Goal: Obtain resource: Download file/media

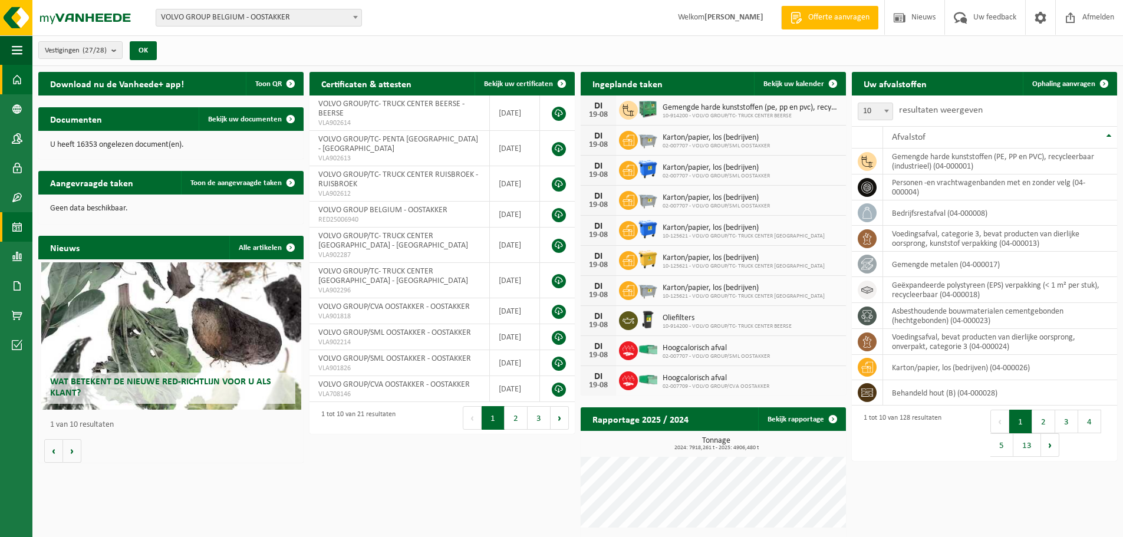
click at [14, 225] on span at bounding box center [17, 226] width 11 height 29
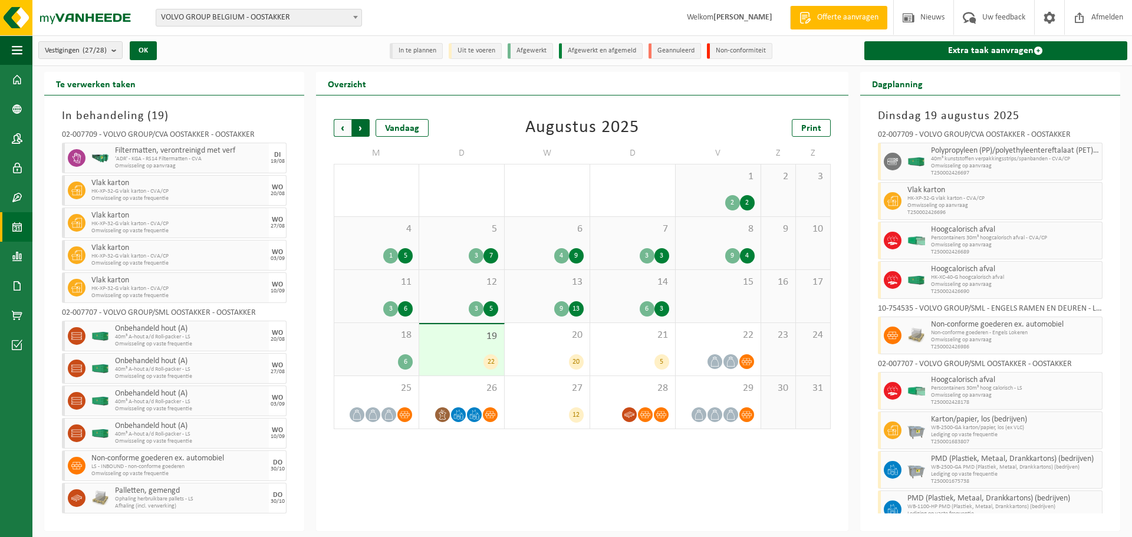
click at [338, 128] on span "Vorige" at bounding box center [343, 128] width 18 height 18
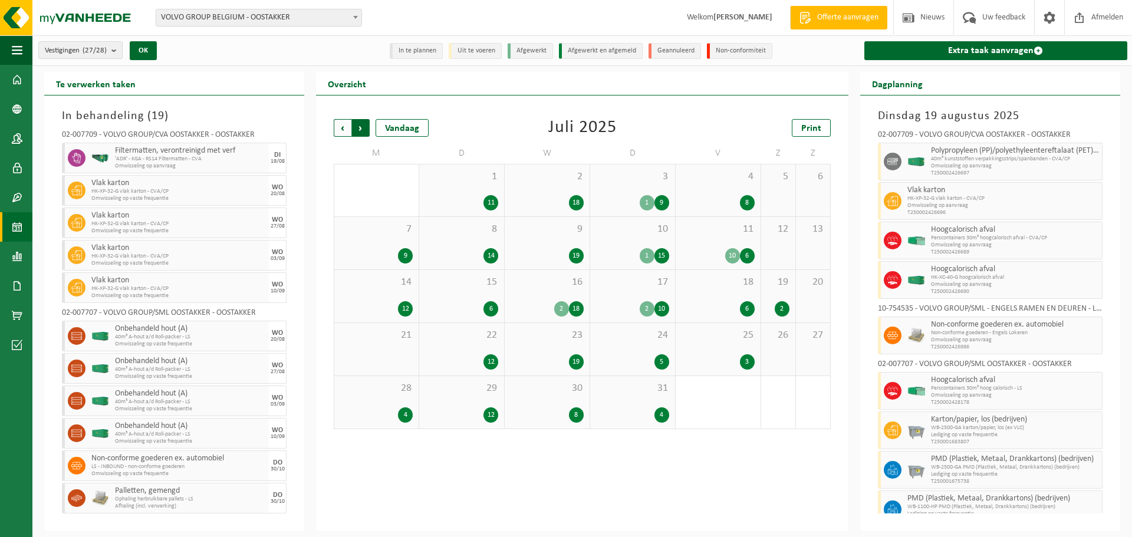
click at [338, 127] on span "Vorige" at bounding box center [343, 128] width 18 height 18
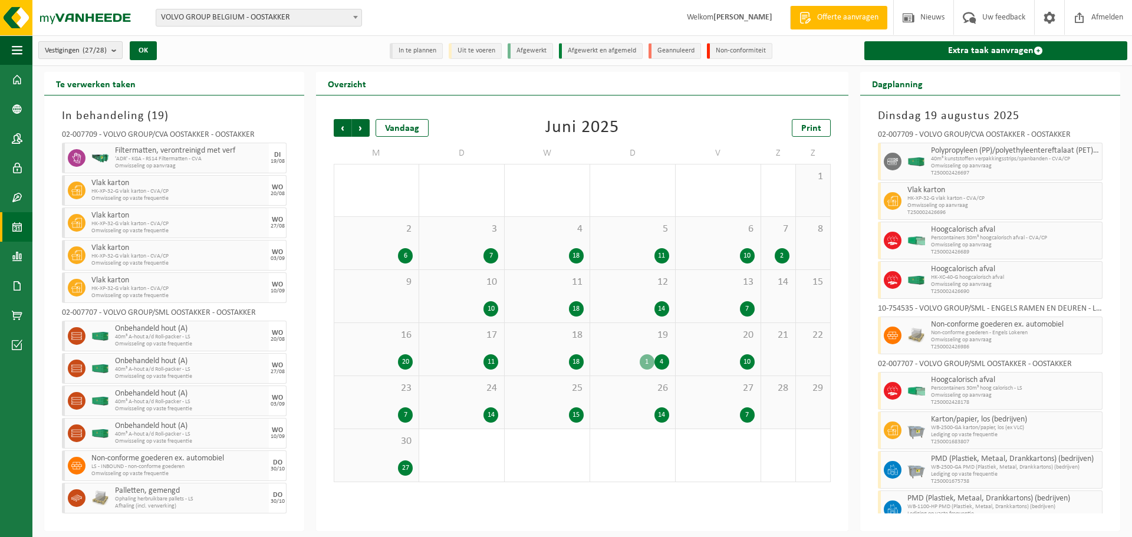
click at [117, 51] on b "submit" at bounding box center [116, 50] width 11 height 17
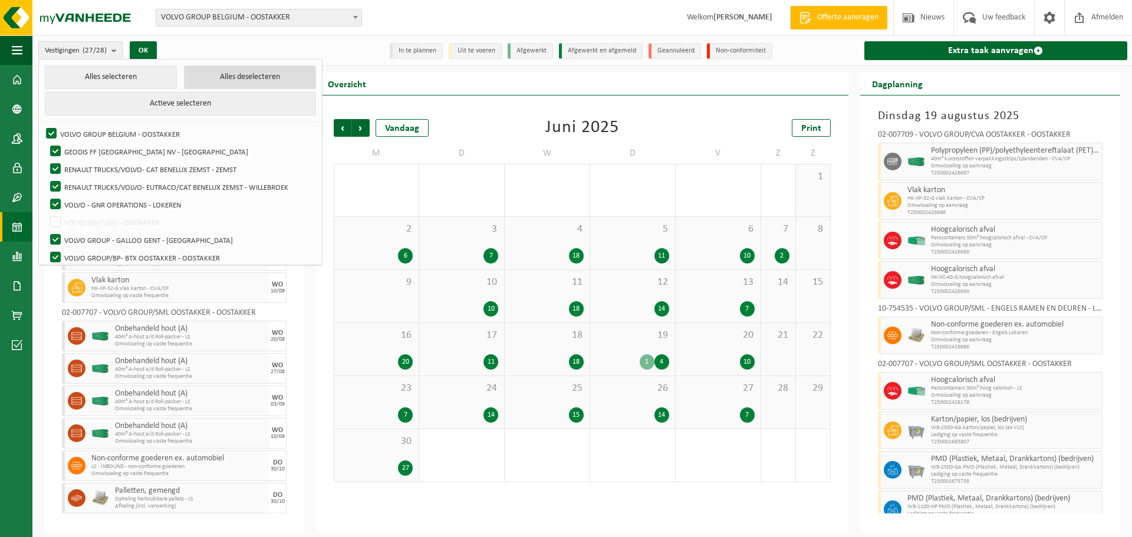
click at [225, 77] on button "Alles deselecteren" at bounding box center [250, 77] width 132 height 24
checkbox input "false"
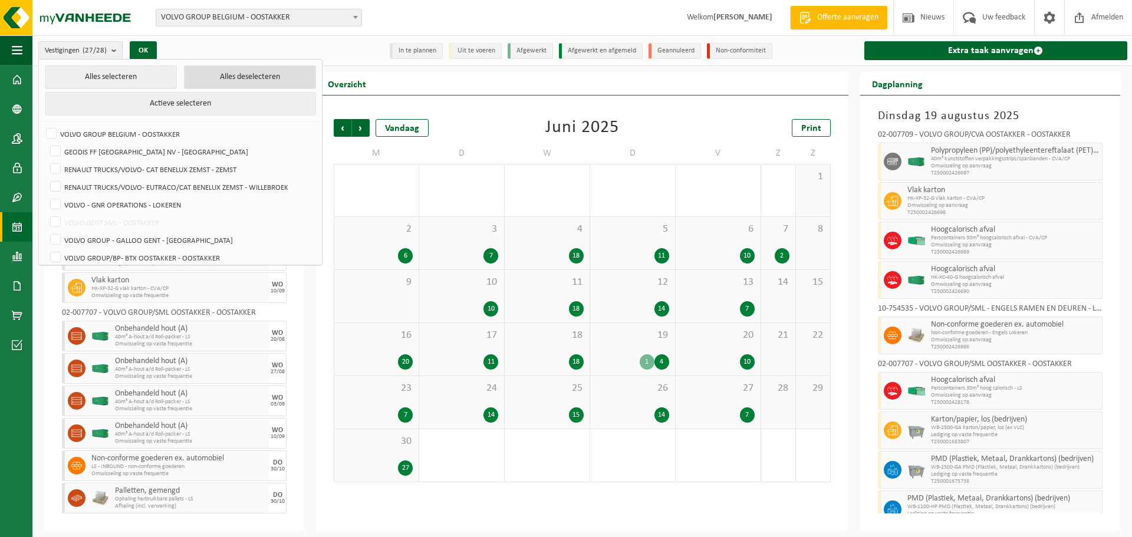
checkbox input "false"
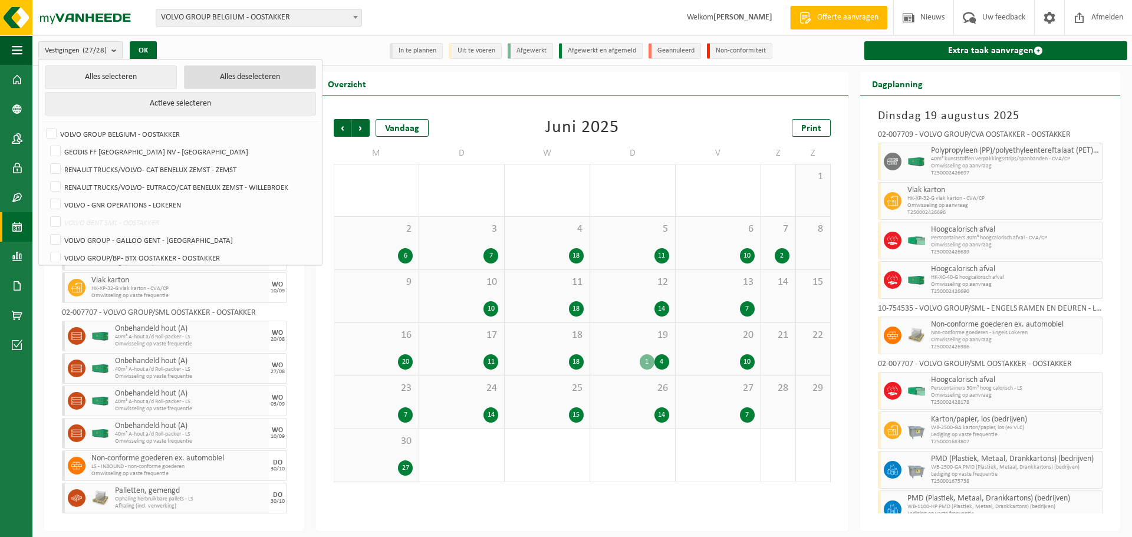
checkbox input "false"
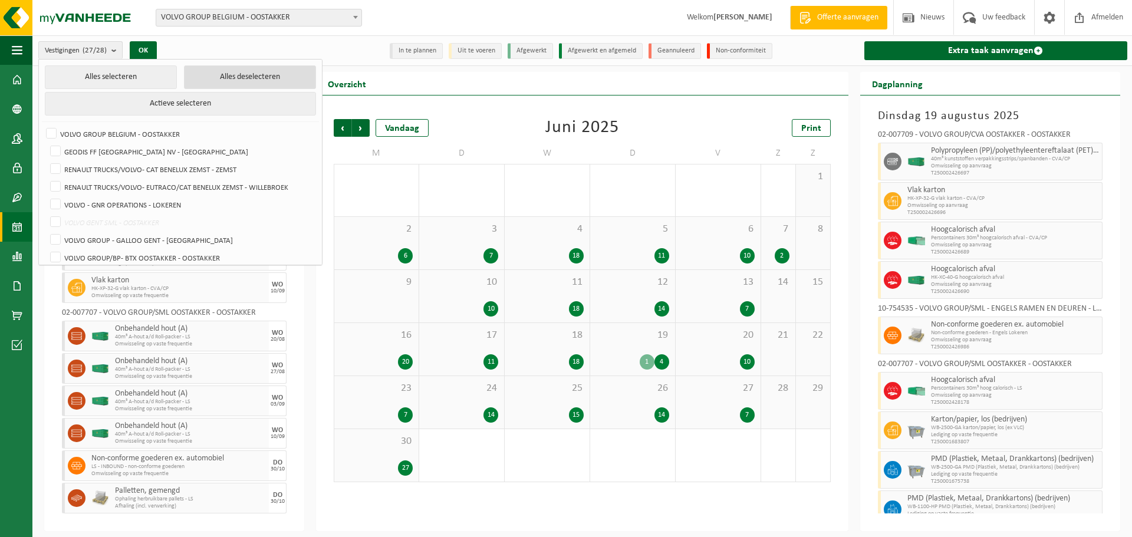
checkbox input "false"
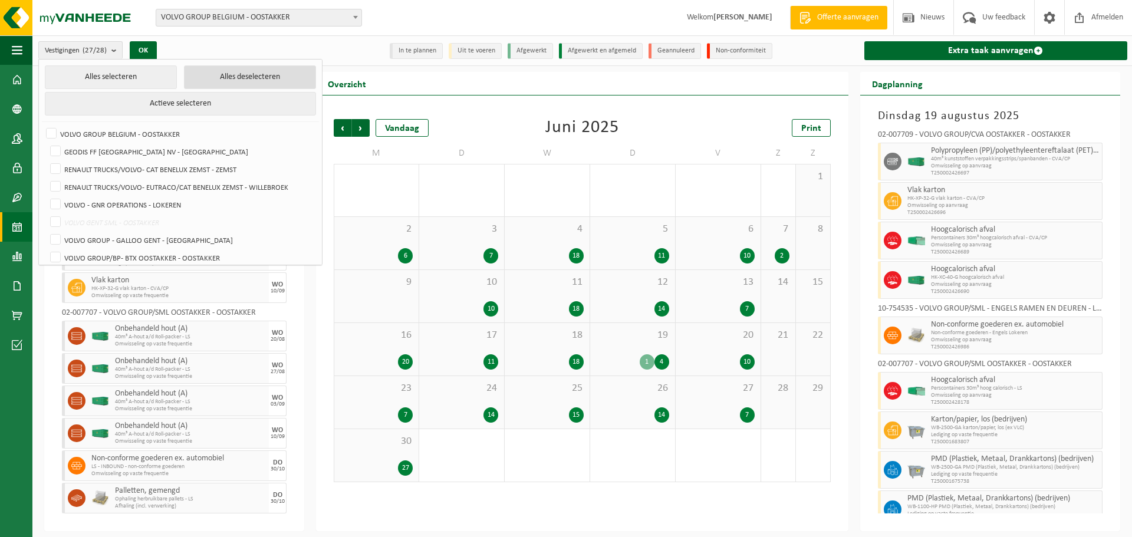
checkbox input "false"
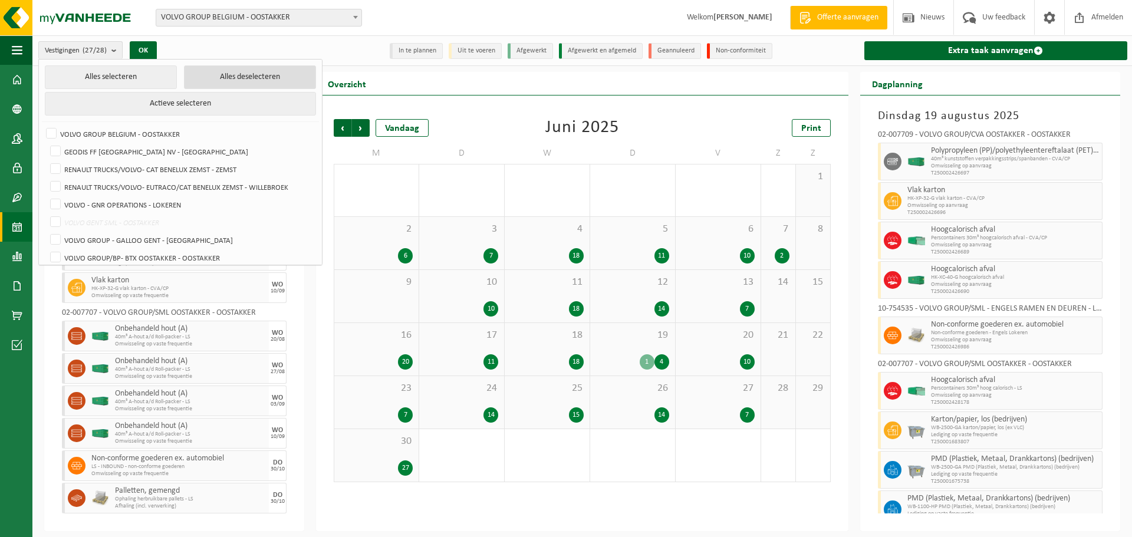
checkbox input "false"
click at [118, 254] on label "VOLVO GROUP/BP- BTX OOSTAKKER - OOSTAKKER" at bounding box center [182, 258] width 268 height 18
click at [46, 249] on input "VOLVO GROUP/BP- BTX OOSTAKKER - OOSTAKKER" at bounding box center [45, 248] width 1 height 1
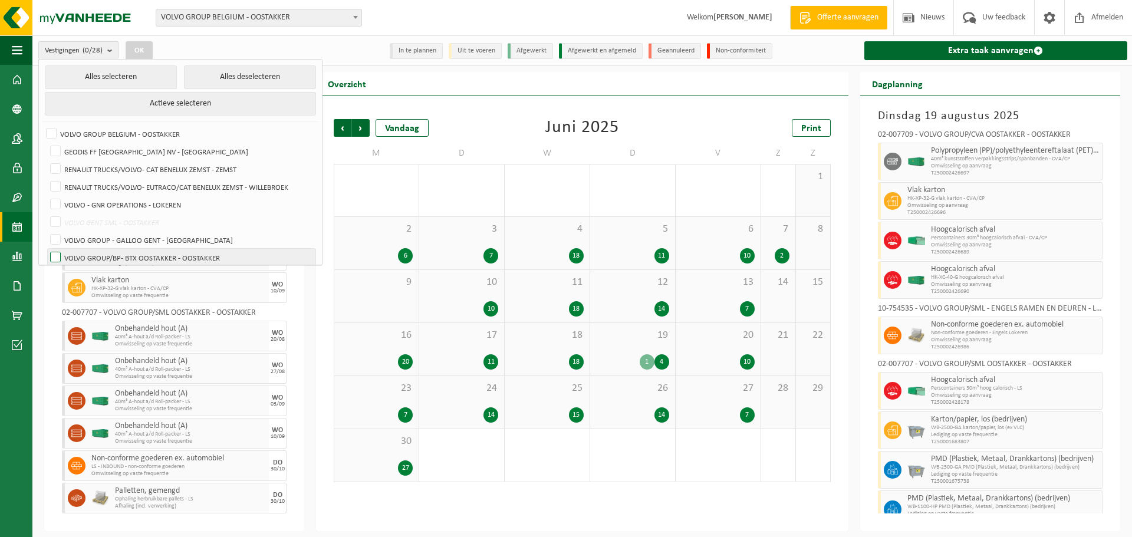
checkbox input "true"
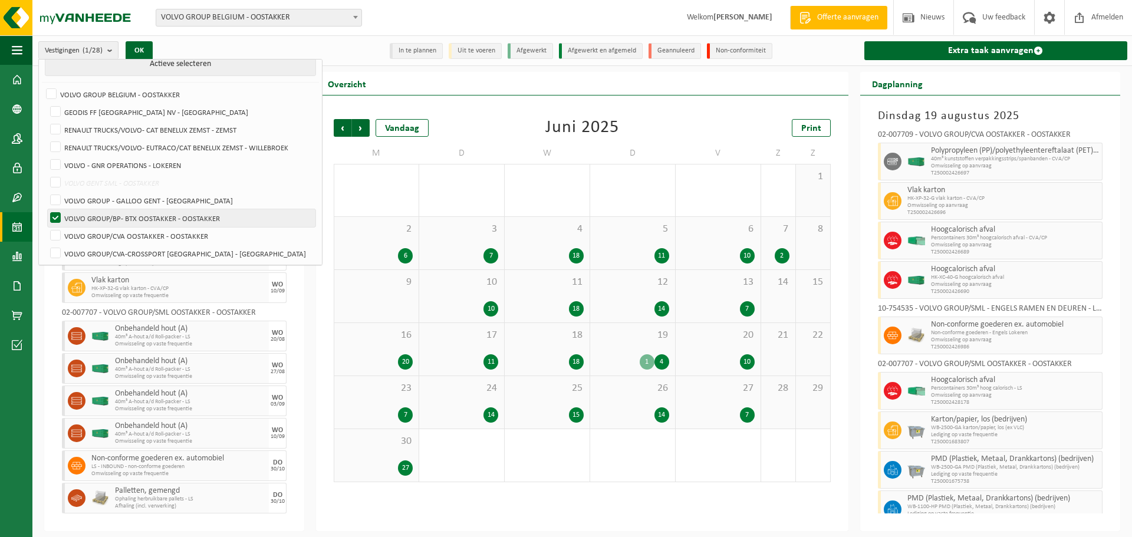
scroll to position [59, 0]
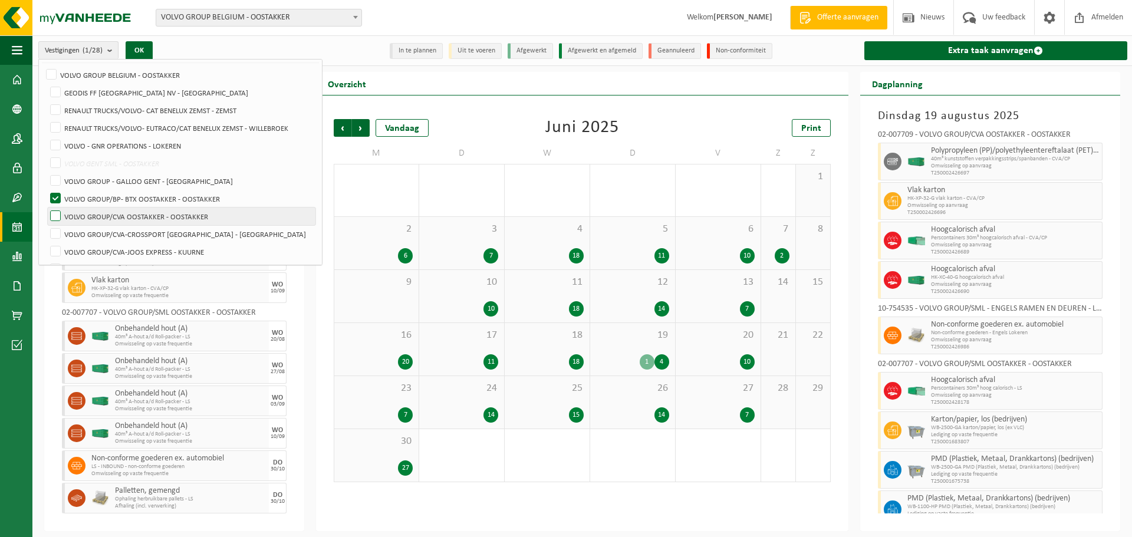
click at [152, 212] on label "VOLVO GROUP/CVA OOSTAKKER - OOSTAKKER" at bounding box center [182, 217] width 268 height 18
click at [46, 208] on input "VOLVO GROUP/CVA OOSTAKKER - OOSTAKKER" at bounding box center [45, 207] width 1 height 1
checkbox input "true"
click at [152, 59] on li "Alles selecteren Alles deselecteren Actieve selecteren" at bounding box center [180, 34] width 277 height 57
click at [148, 48] on button "OK" at bounding box center [139, 50] width 27 height 19
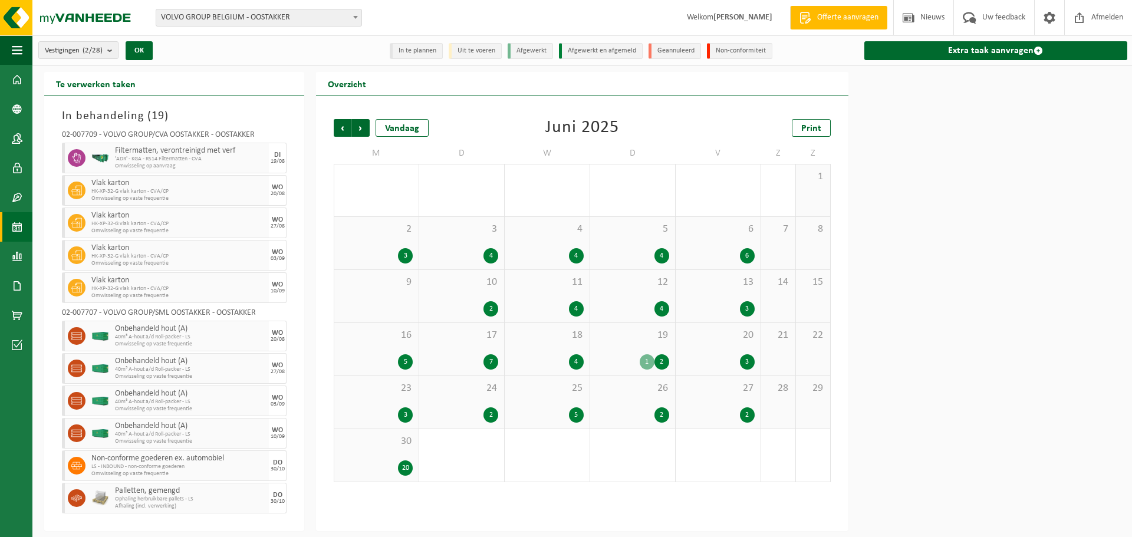
click at [481, 107] on div "Vorige Volgende Vandaag Juni 2025 Print M D W D V Z Z 26 3 27 13 28 1 7 29 30 3…" at bounding box center [582, 300] width 509 height 387
click at [649, 360] on div "1" at bounding box center [647, 361] width 15 height 15
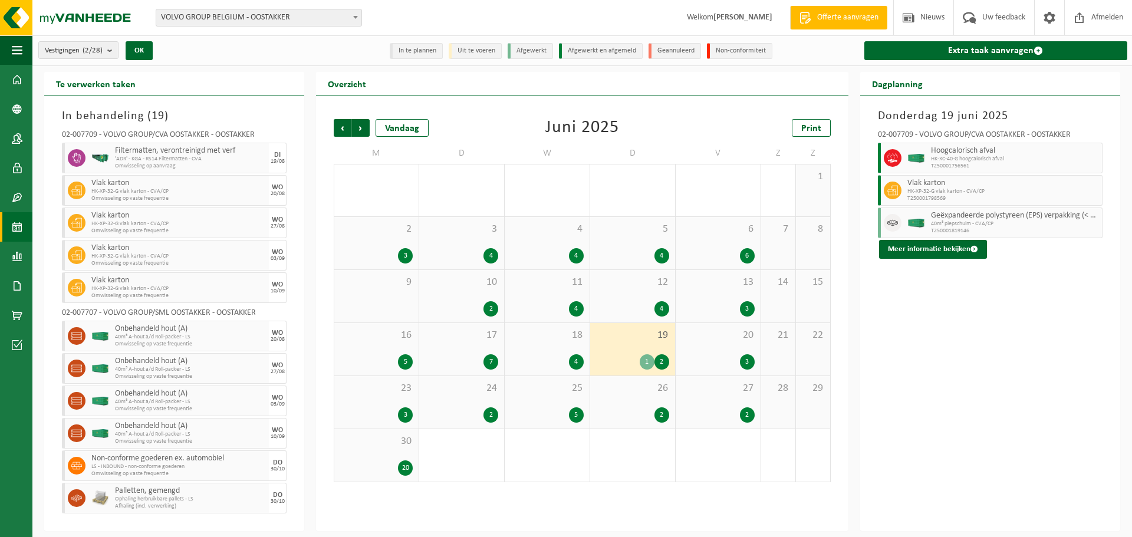
click at [717, 334] on span "20" at bounding box center [718, 335] width 73 height 13
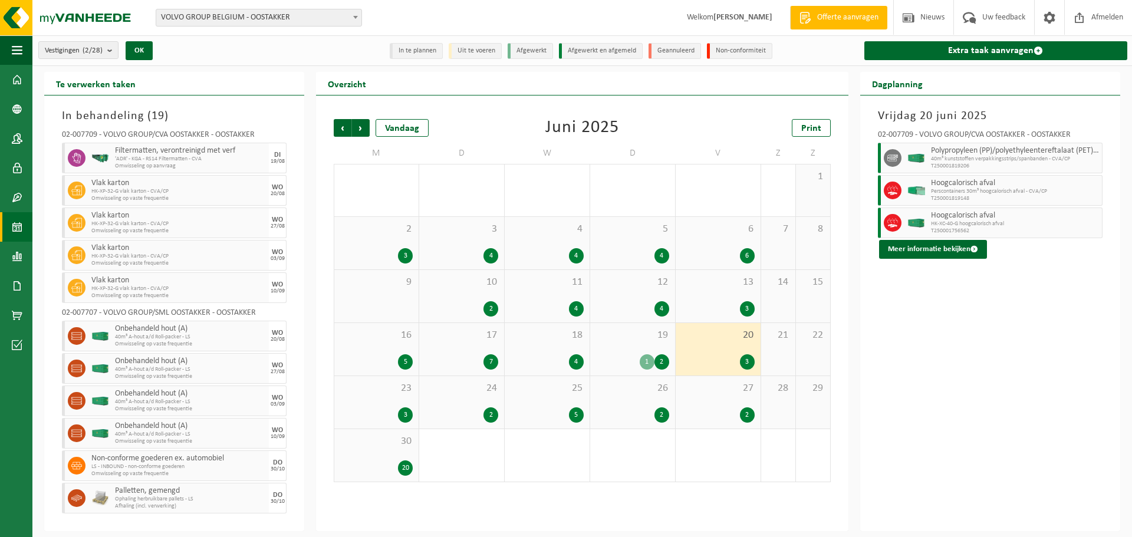
click at [637, 344] on div "19 1 2" at bounding box center [632, 349] width 85 height 52
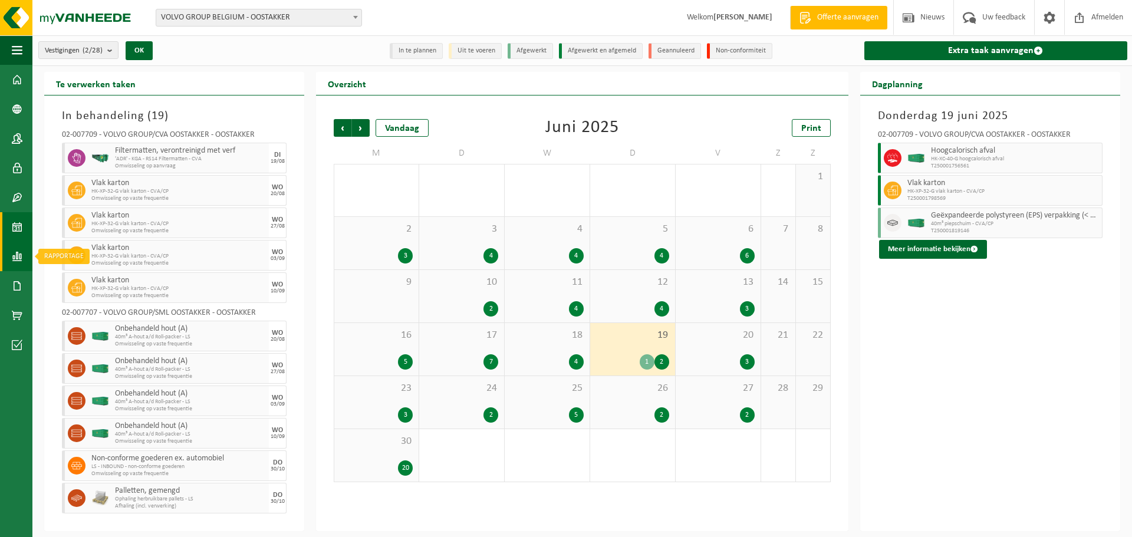
click at [19, 257] on span at bounding box center [17, 256] width 11 height 29
click at [93, 282] on span "In lijstvorm" at bounding box center [88, 282] width 41 height 22
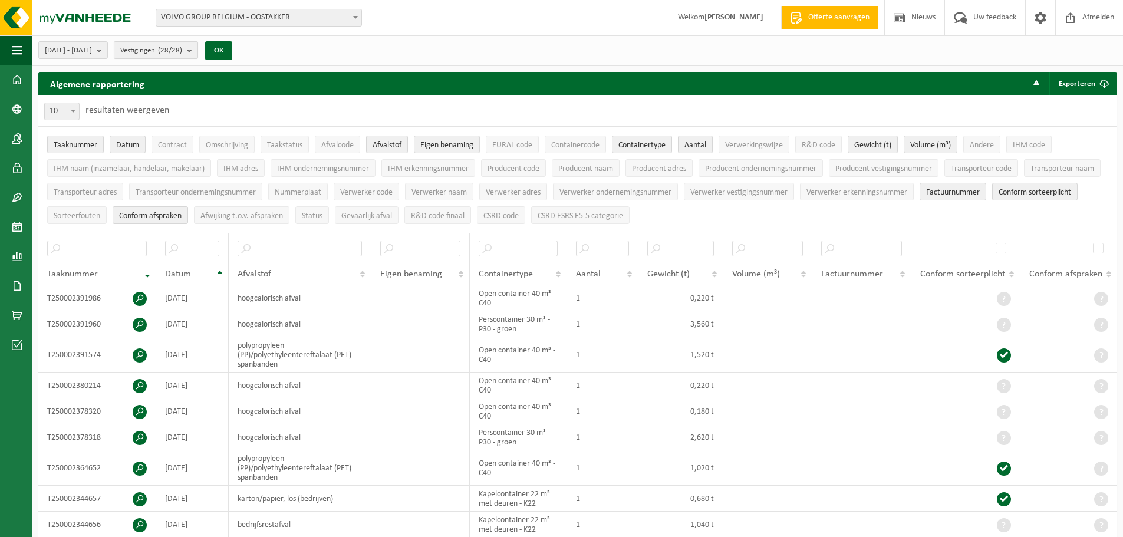
click at [198, 50] on b "submit" at bounding box center [192, 50] width 11 height 17
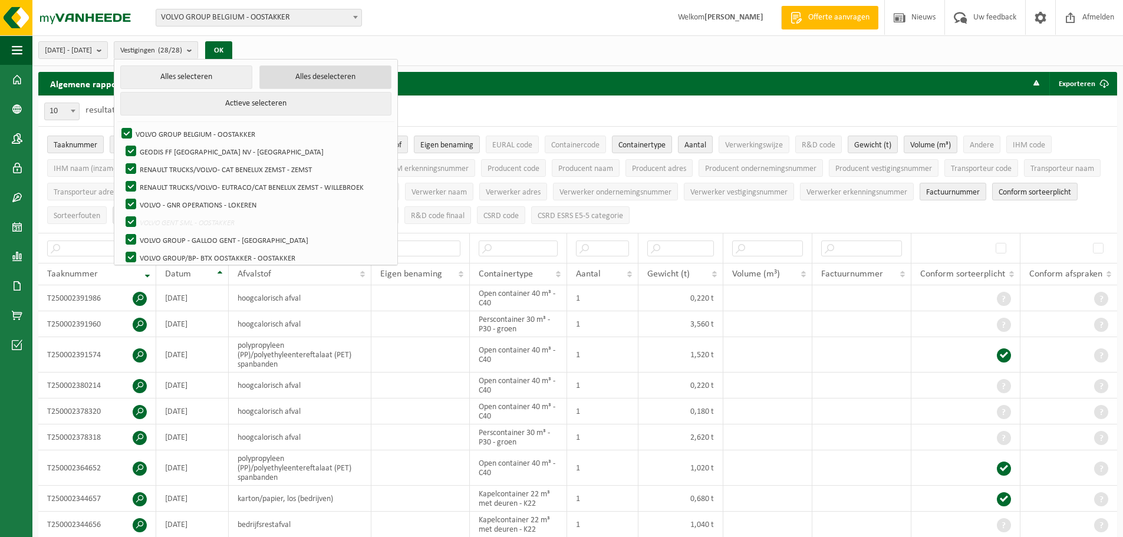
click at [332, 72] on button "Alles deselecteren" at bounding box center [325, 77] width 132 height 24
checkbox input "false"
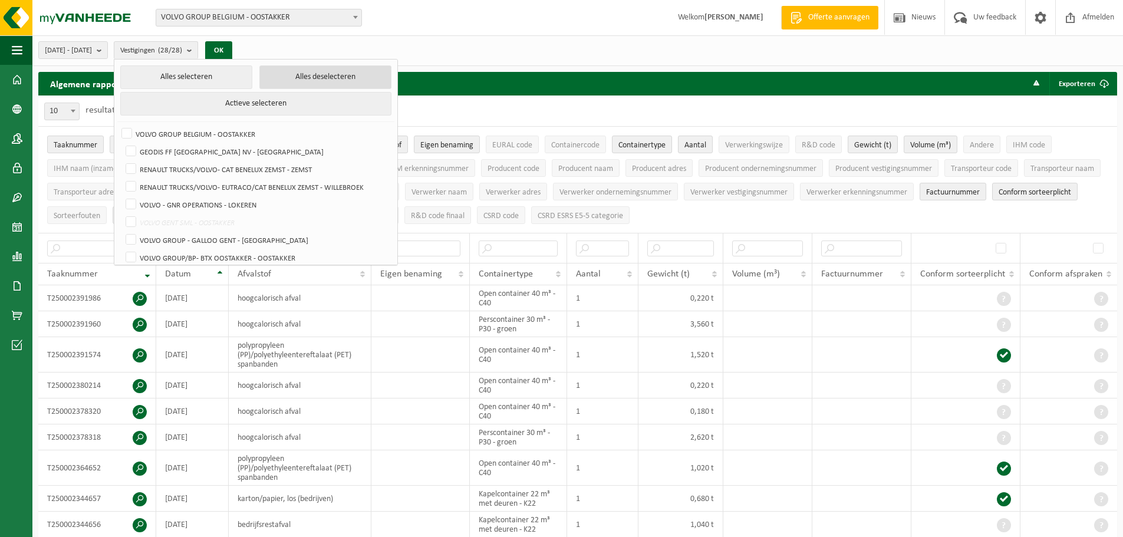
checkbox input "false"
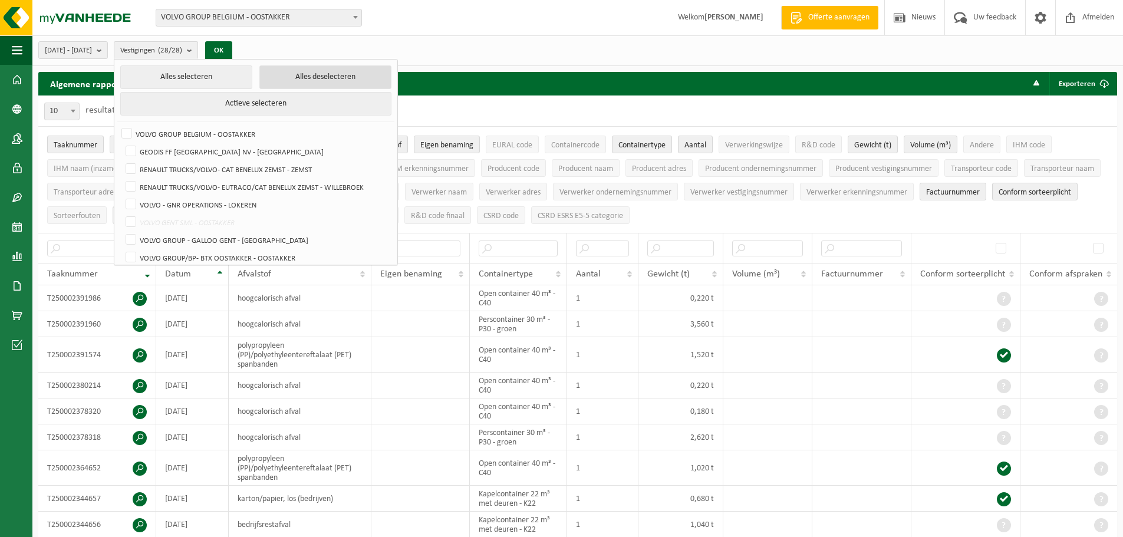
checkbox input "false"
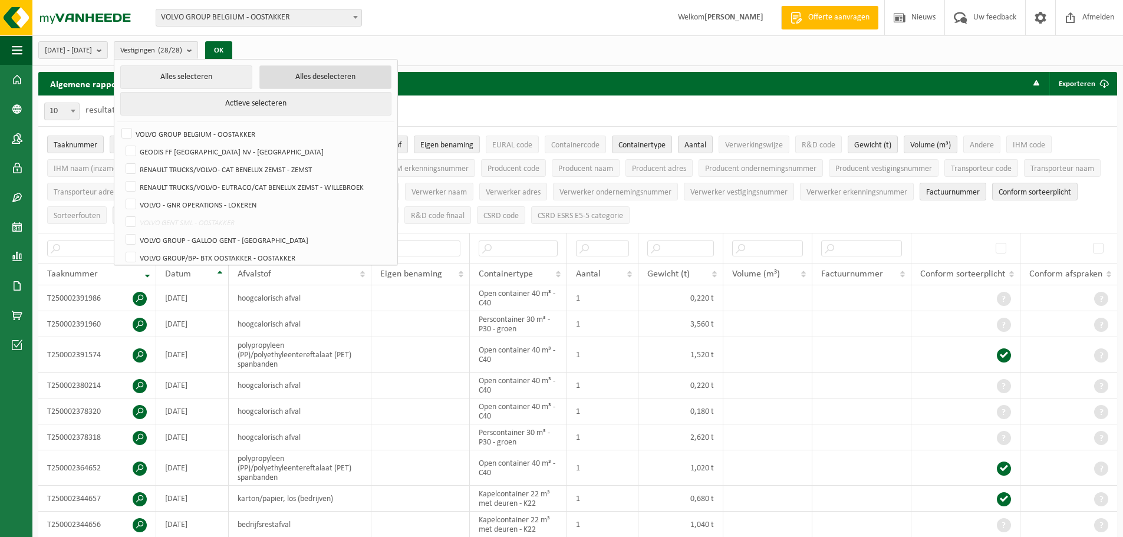
checkbox input "false"
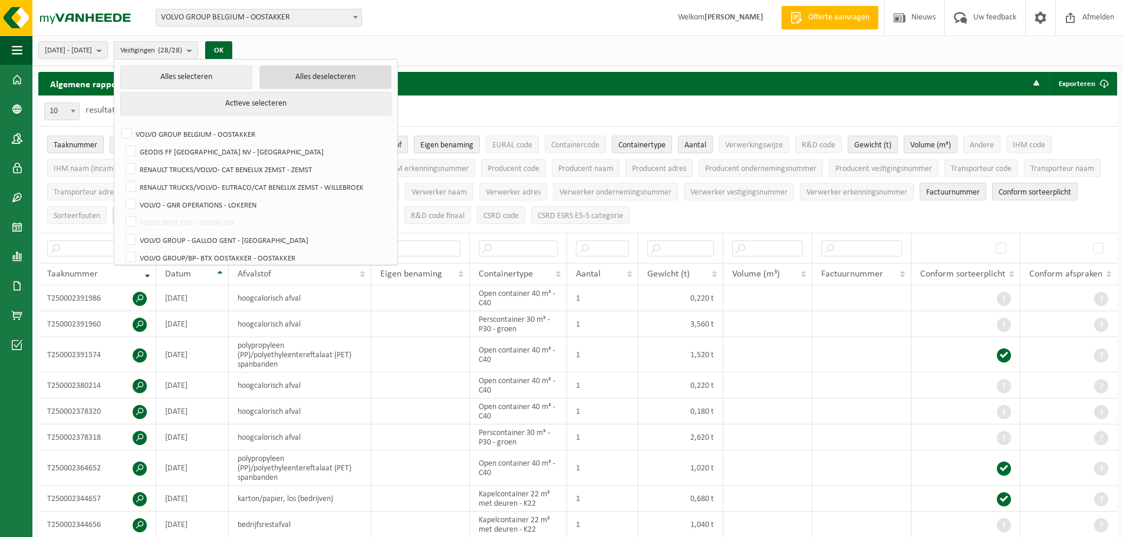
checkbox input "false"
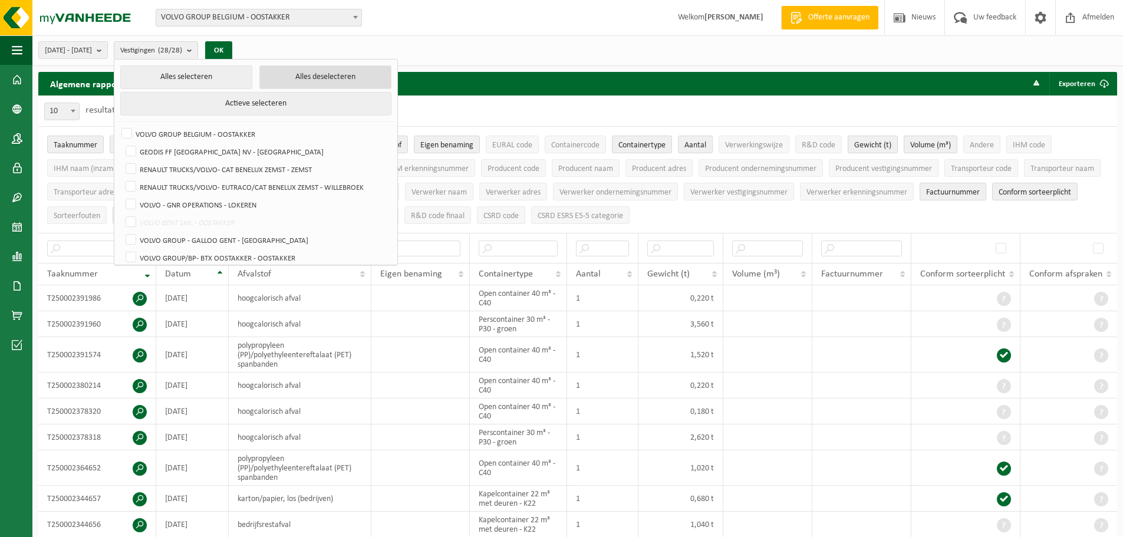
checkbox input "false"
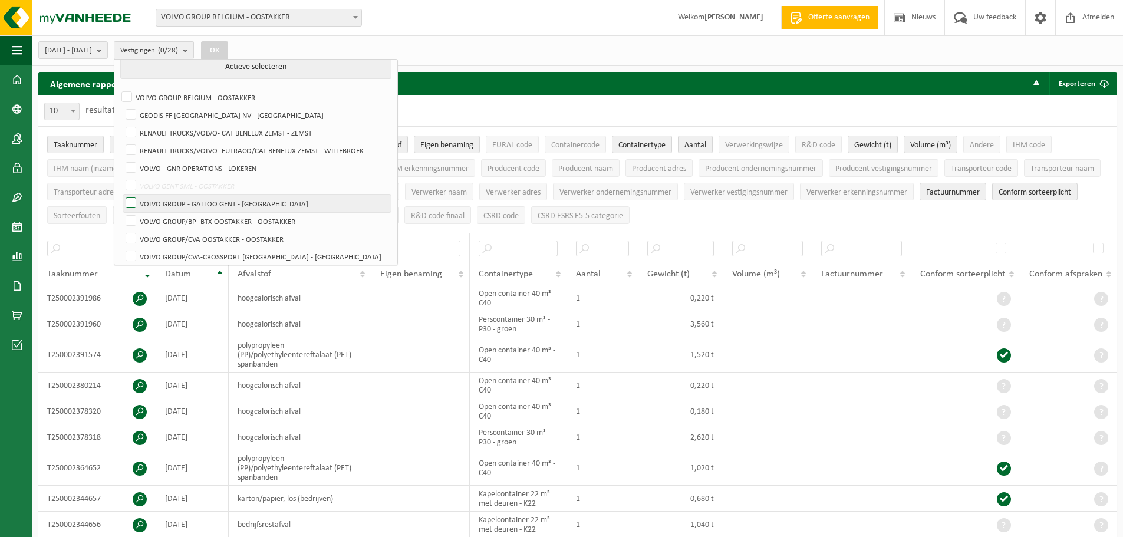
scroll to position [177, 0]
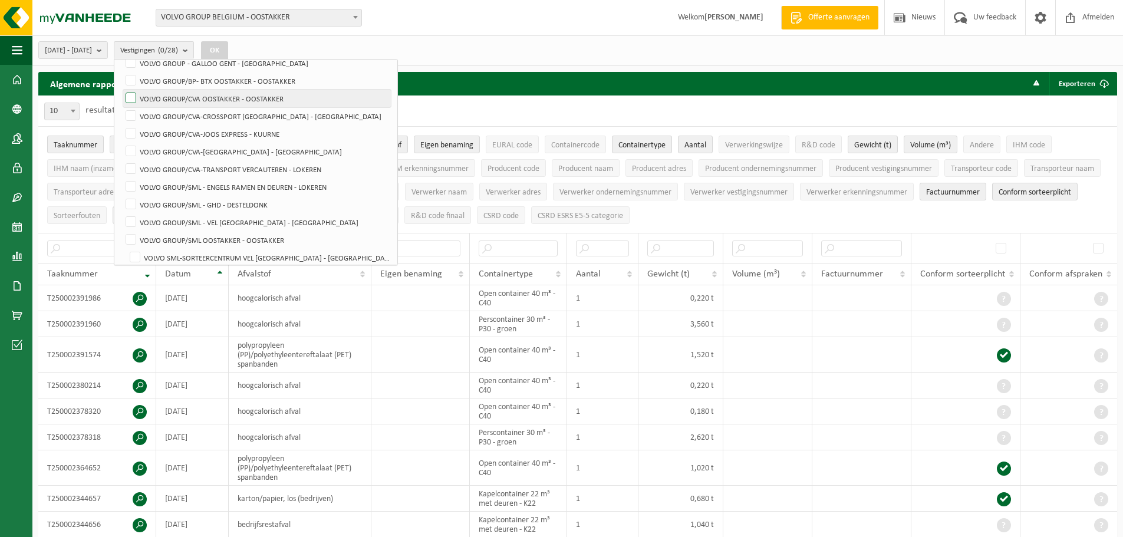
click at [258, 96] on label "VOLVO GROUP/CVA OOSTAKKER - OOSTAKKER" at bounding box center [257, 99] width 268 height 18
click at [121, 90] on input "VOLVO GROUP/CVA OOSTAKKER - OOSTAKKER" at bounding box center [121, 89] width 1 height 1
checkbox input "true"
click at [260, 74] on label "VOLVO GROUP/BP- BTX OOSTAKKER - OOSTAKKER" at bounding box center [257, 81] width 268 height 18
click at [121, 72] on input "VOLVO GROUP/BP- BTX OOSTAKKER - OOSTAKKER" at bounding box center [121, 71] width 1 height 1
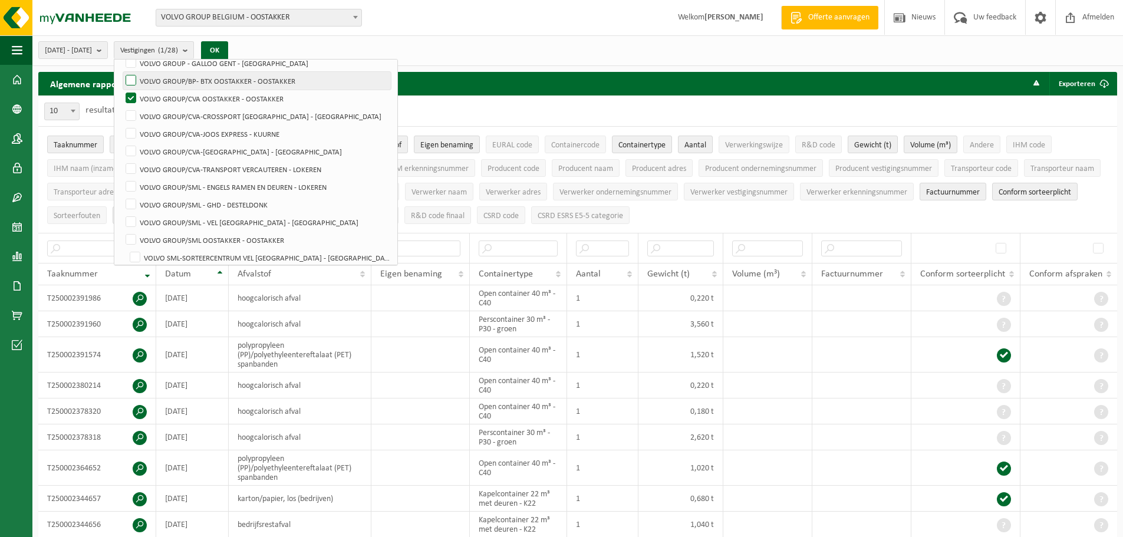
checkbox input "true"
click at [228, 47] on button "OK" at bounding box center [214, 50] width 27 height 19
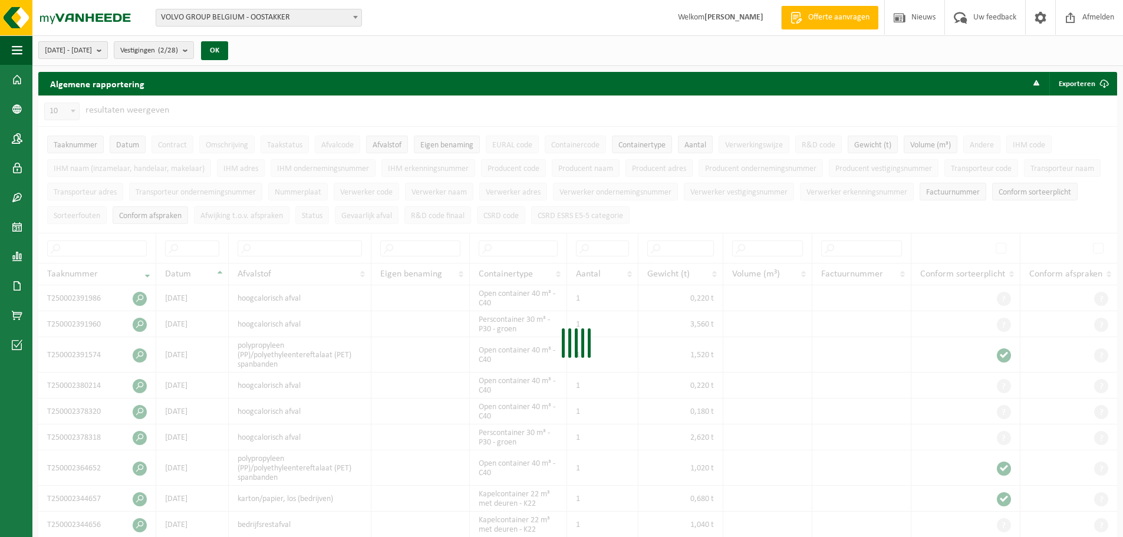
click at [107, 50] on b "submit" at bounding box center [102, 50] width 11 height 17
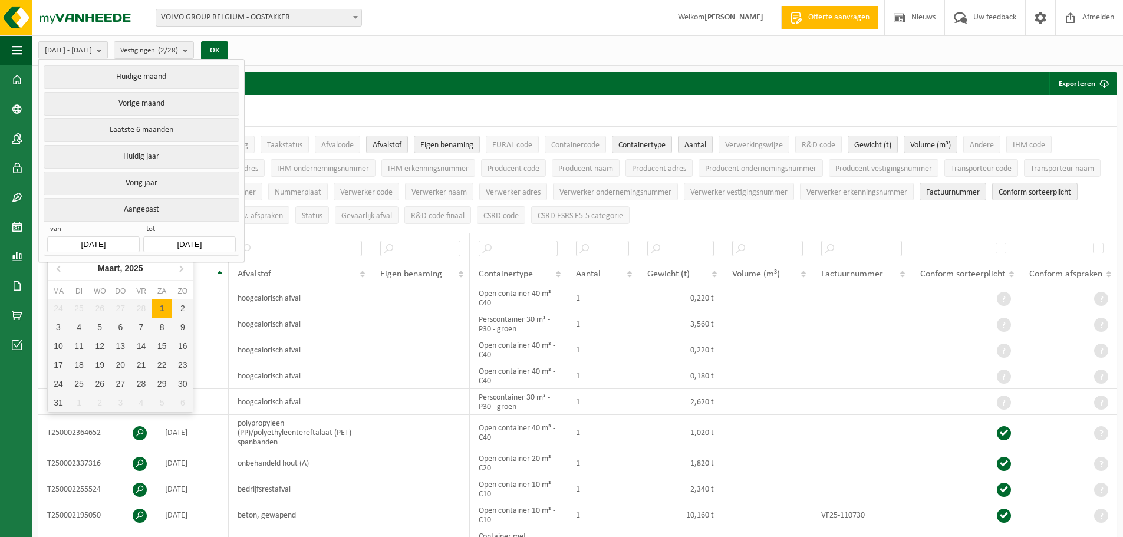
click at [107, 240] on input "2025-03-01" at bounding box center [93, 244] width 92 height 16
click at [180, 269] on icon at bounding box center [181, 268] width 19 height 19
click at [179, 304] on div "1" at bounding box center [182, 308] width 21 height 19
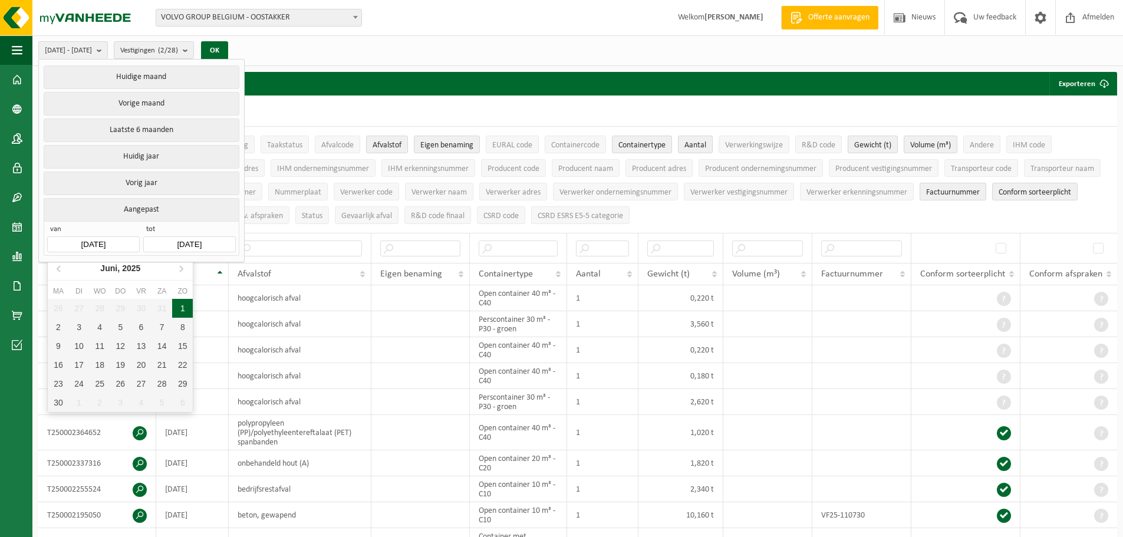
type input "2025-06-01"
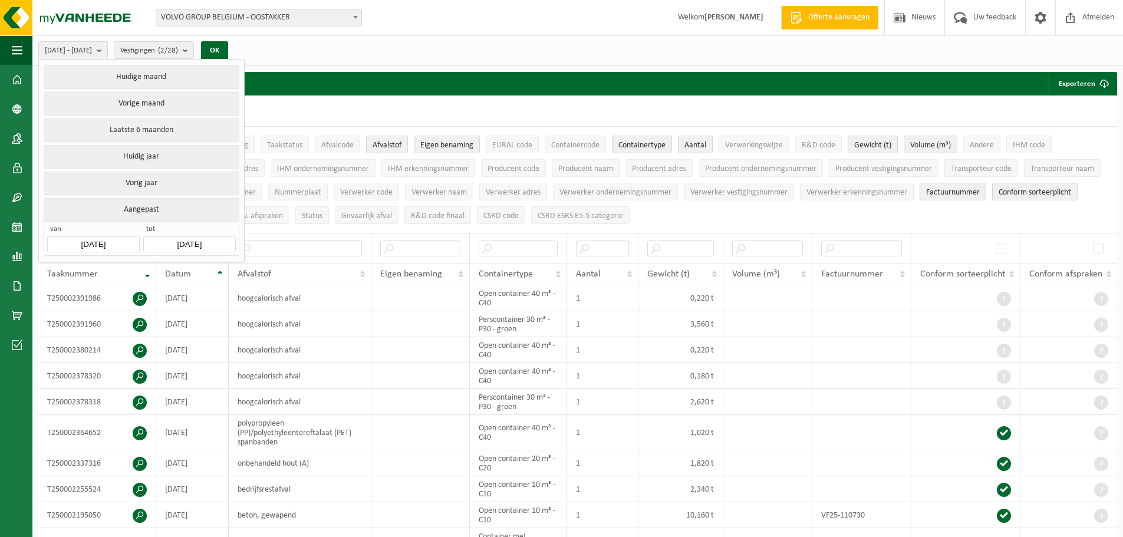
click at [180, 237] on input "2025-08-19" at bounding box center [189, 244] width 92 height 16
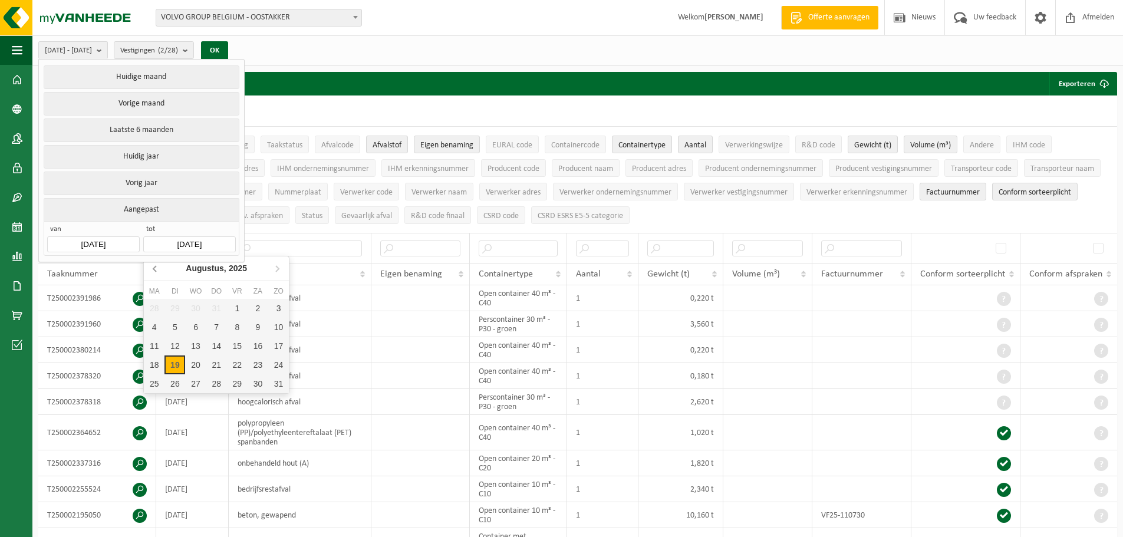
click at [156, 265] on icon at bounding box center [155, 268] width 19 height 19
click at [155, 405] on div "30" at bounding box center [154, 402] width 21 height 19
type input "2025-06-30"
type input "2025-06-01"
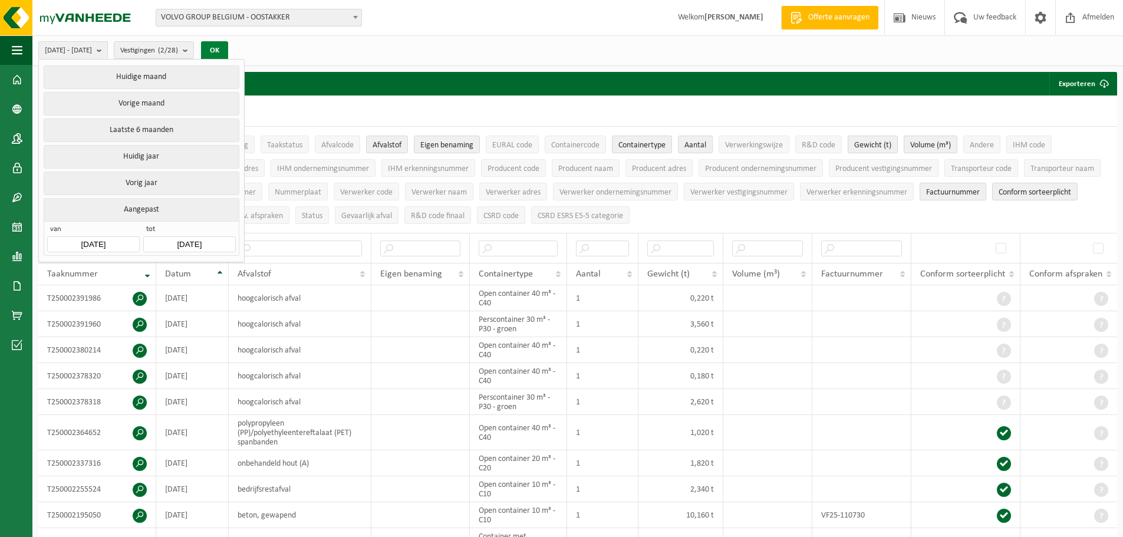
click at [228, 54] on button "OK" at bounding box center [214, 50] width 27 height 19
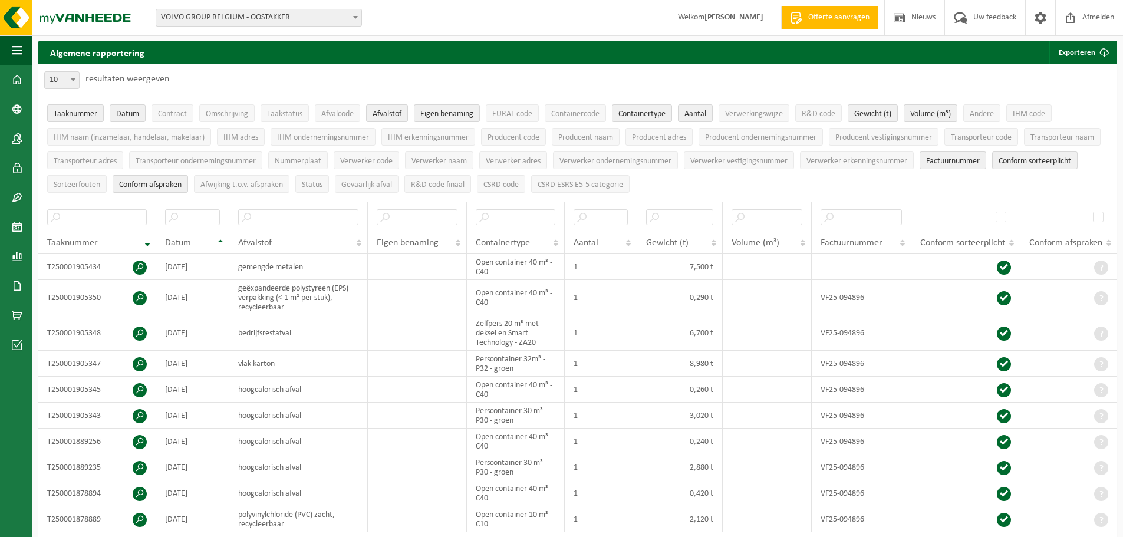
scroll to position [0, 0]
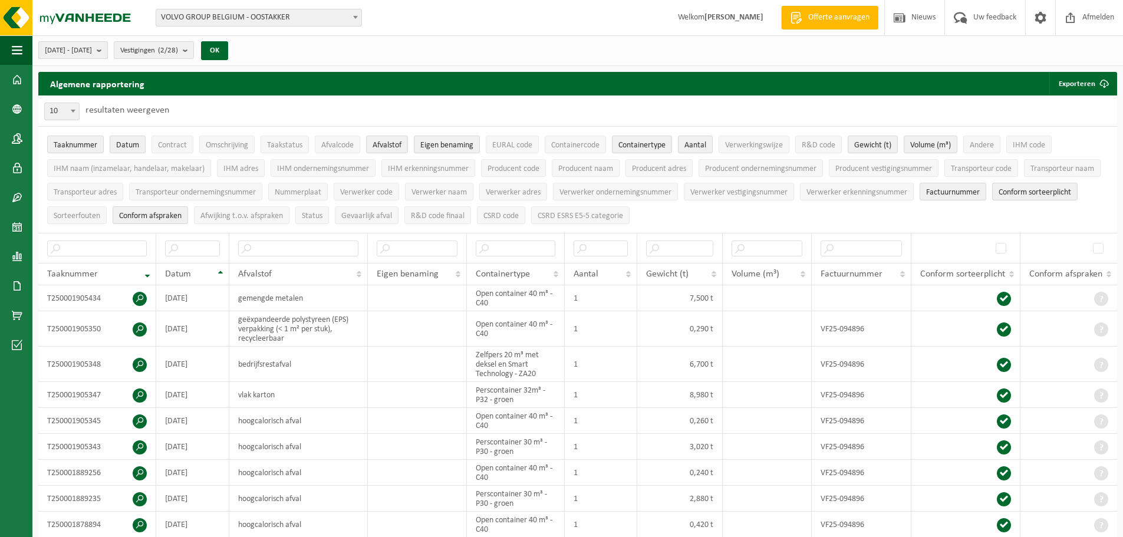
click at [92, 52] on span "2025-06-01 - 2025-06-30" at bounding box center [68, 51] width 47 height 18
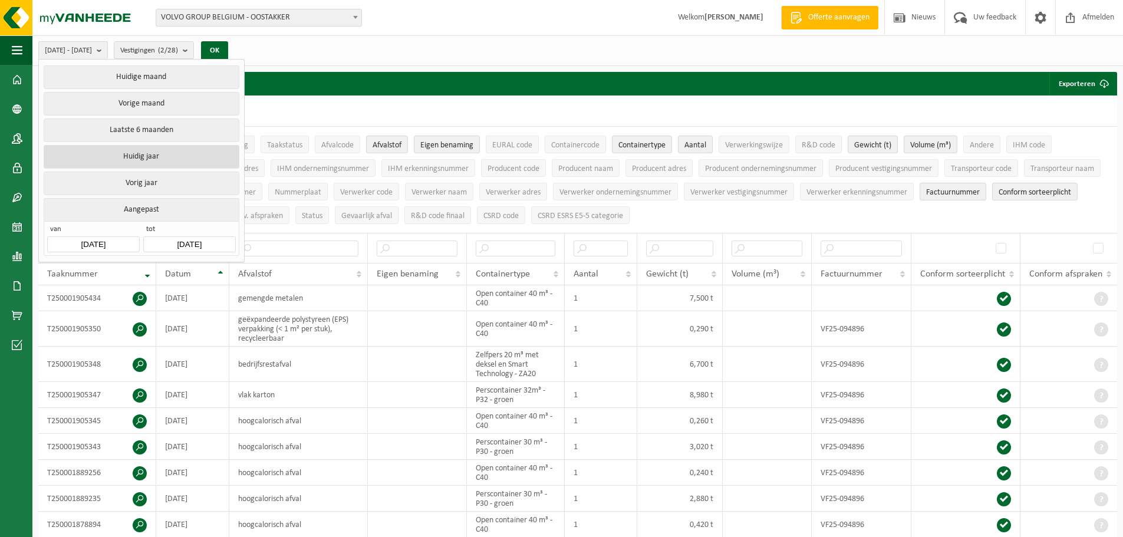
click at [146, 151] on button "Huidig jaar" at bounding box center [141, 157] width 195 height 24
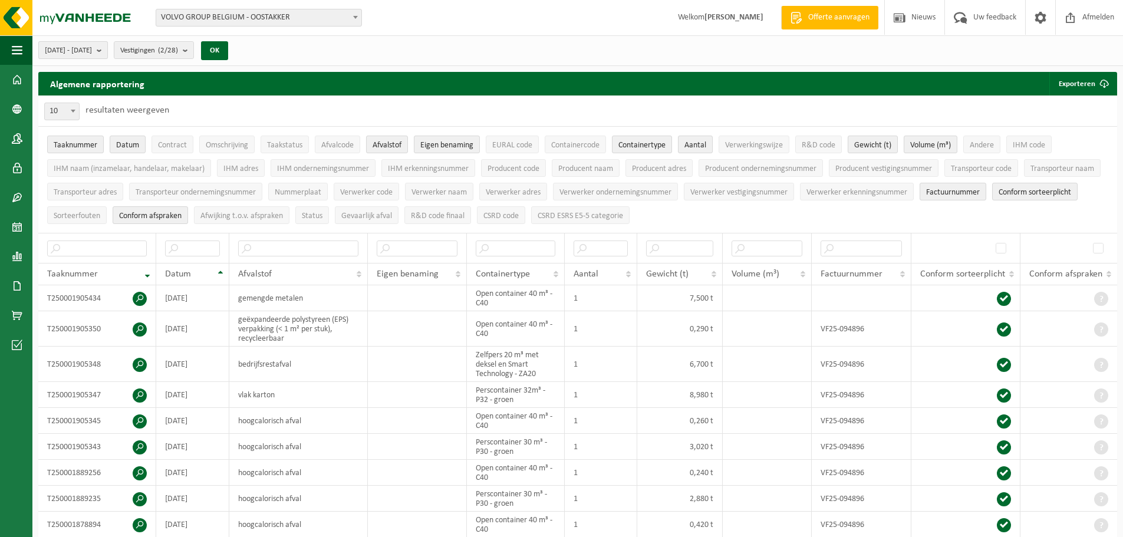
click at [107, 51] on b "submit" at bounding box center [102, 50] width 11 height 17
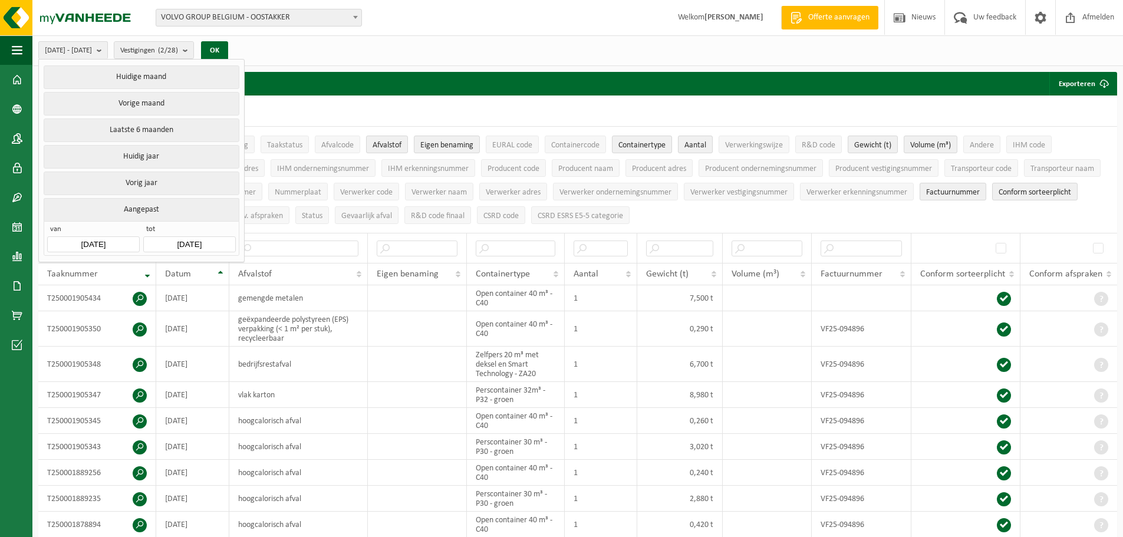
click at [189, 245] on input "2025-08-19" at bounding box center [189, 244] width 92 height 16
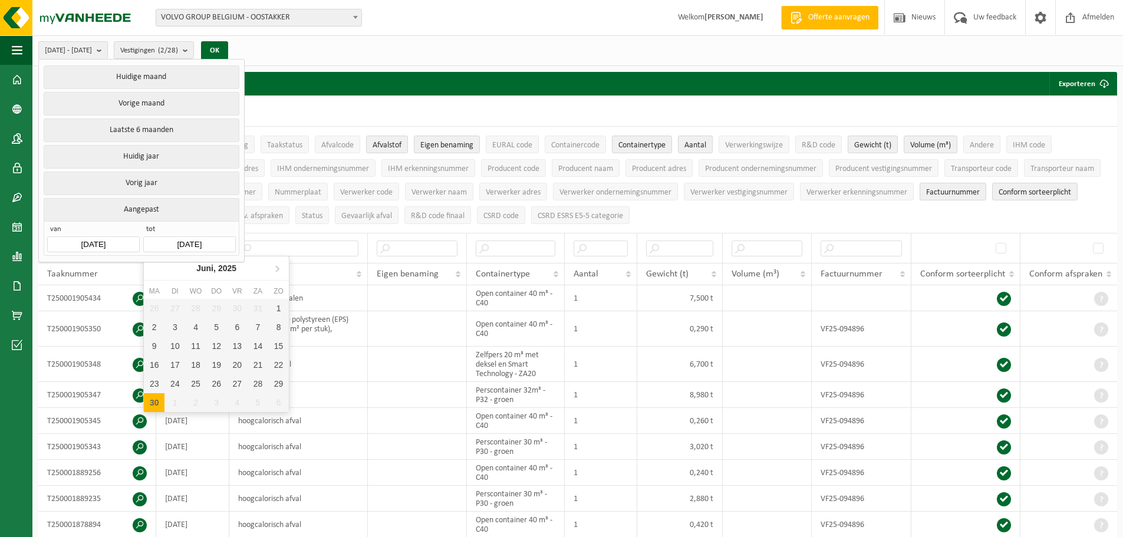
click at [159, 401] on div "30" at bounding box center [154, 402] width 21 height 19
type input "2025-06-01"
click at [163, 238] on input "text" at bounding box center [189, 244] width 92 height 16
click at [153, 397] on div "30" at bounding box center [154, 402] width 21 height 19
type input "2025-06-30"
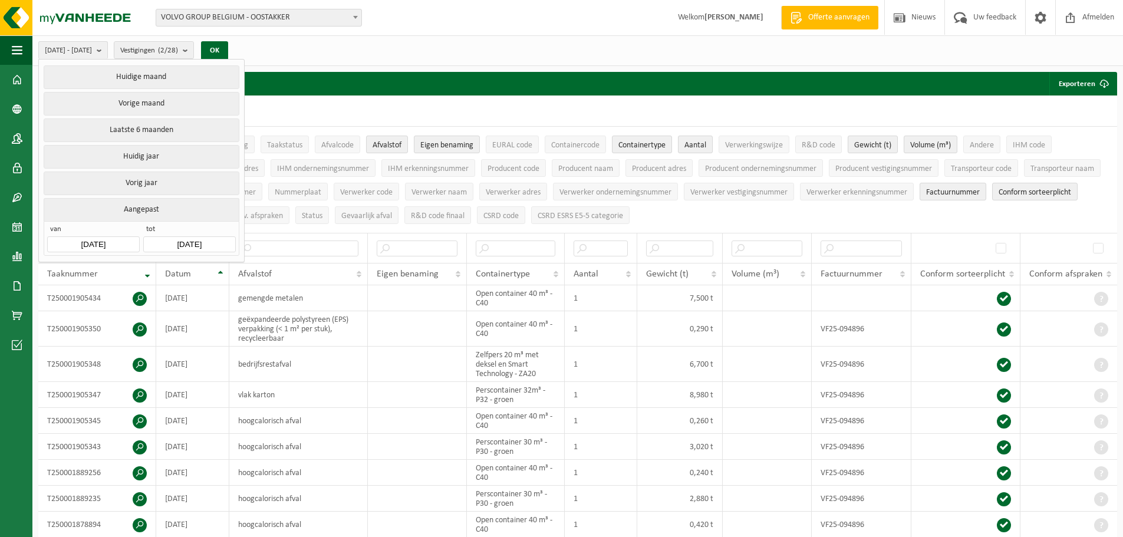
click at [116, 238] on input "2025-06-01" at bounding box center [93, 244] width 92 height 16
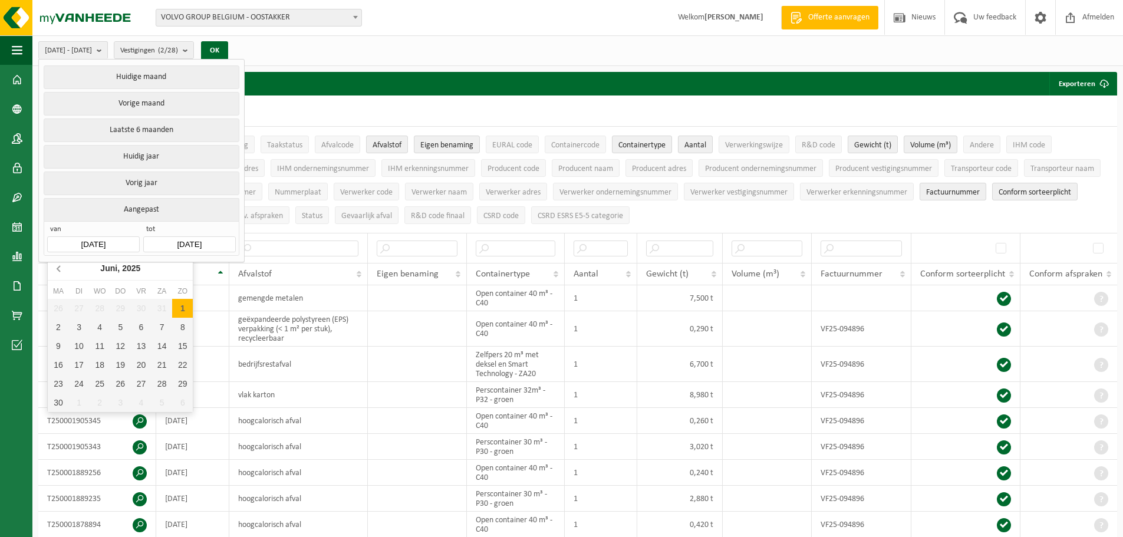
click at [58, 270] on icon at bounding box center [58, 269] width 3 height 6
click at [60, 270] on icon at bounding box center [59, 268] width 19 height 19
click at [60, 271] on icon at bounding box center [59, 268] width 19 height 19
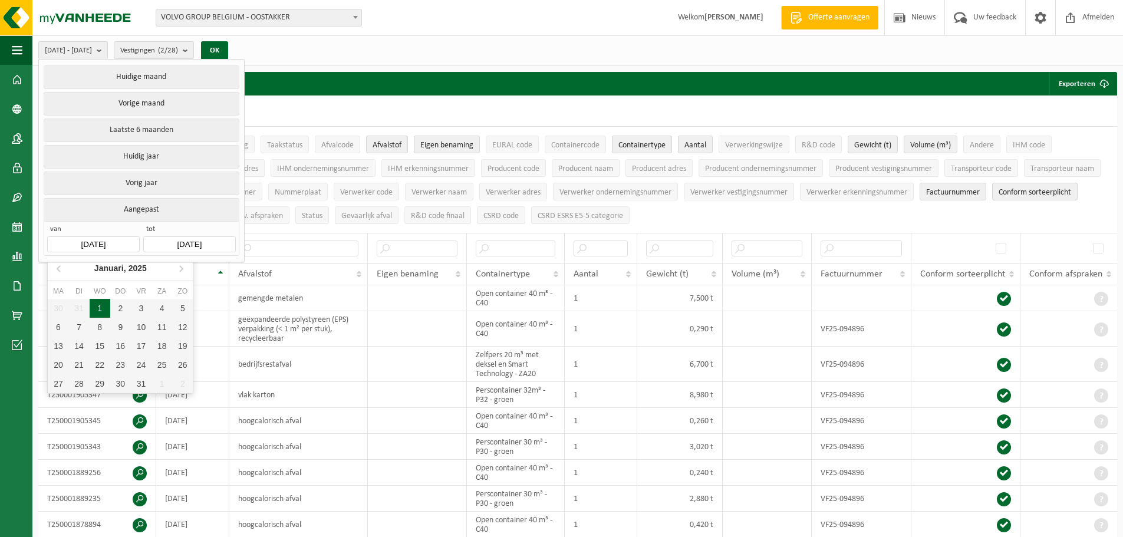
click at [100, 308] on div "1" at bounding box center [100, 308] width 21 height 19
type input "2025-01-01"
type input "2025-06-30"
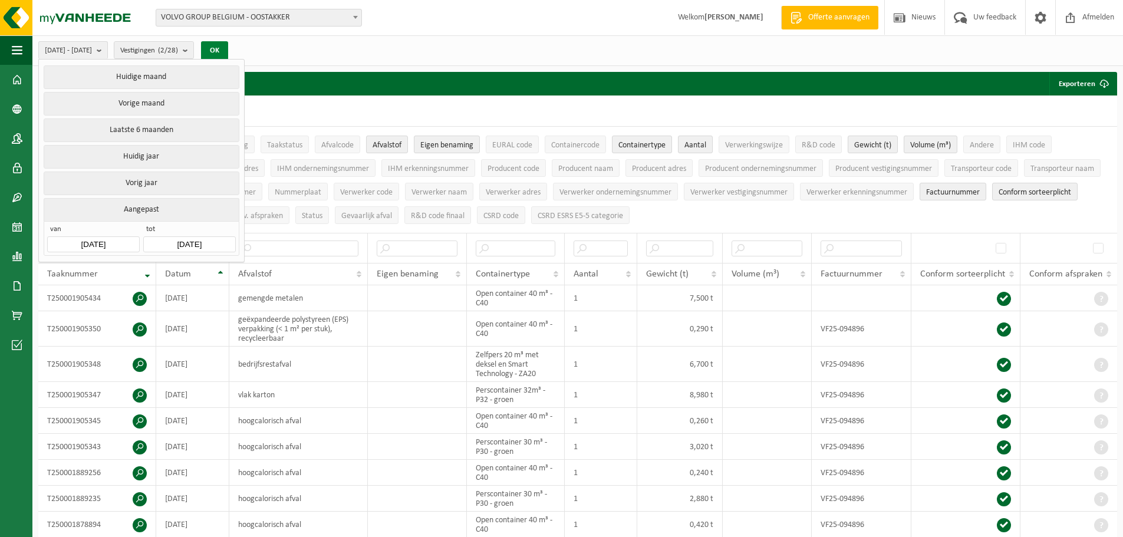
click at [228, 51] on button "OK" at bounding box center [214, 50] width 27 height 19
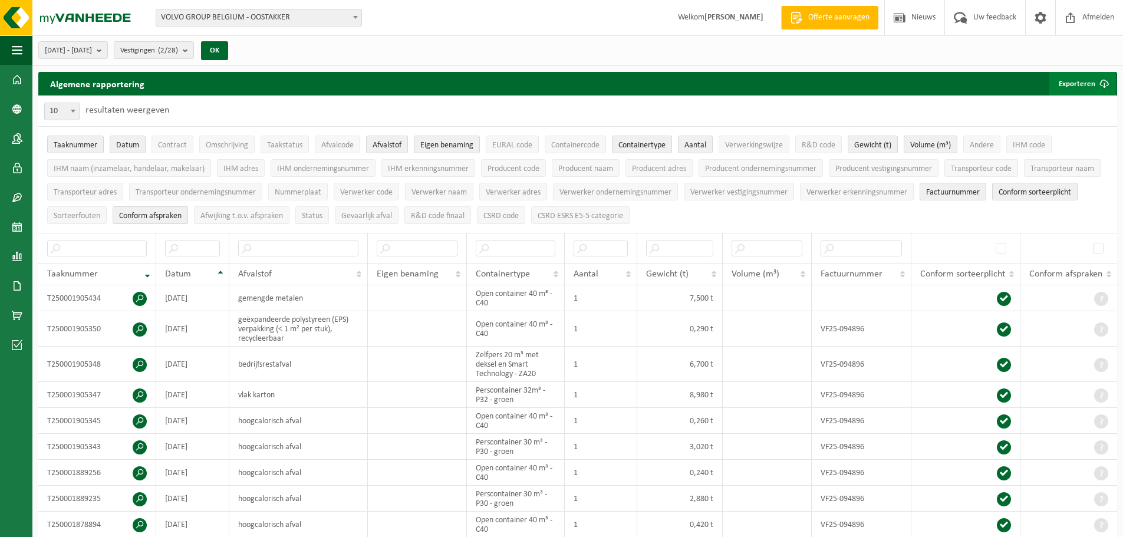
click at [1078, 84] on button "Exporteren" at bounding box center [1083, 84] width 67 height 24
click at [1069, 129] on link "Alle beschikbare kolommen" at bounding box center [1062, 131] width 107 height 24
click at [563, 12] on div "Vestiging: VOLVO GROUP BELGIUM - OOSTAKKER GEODIS FF BELGIUM NV - MACHELEN RENA…" at bounding box center [561, 18] width 1123 height 36
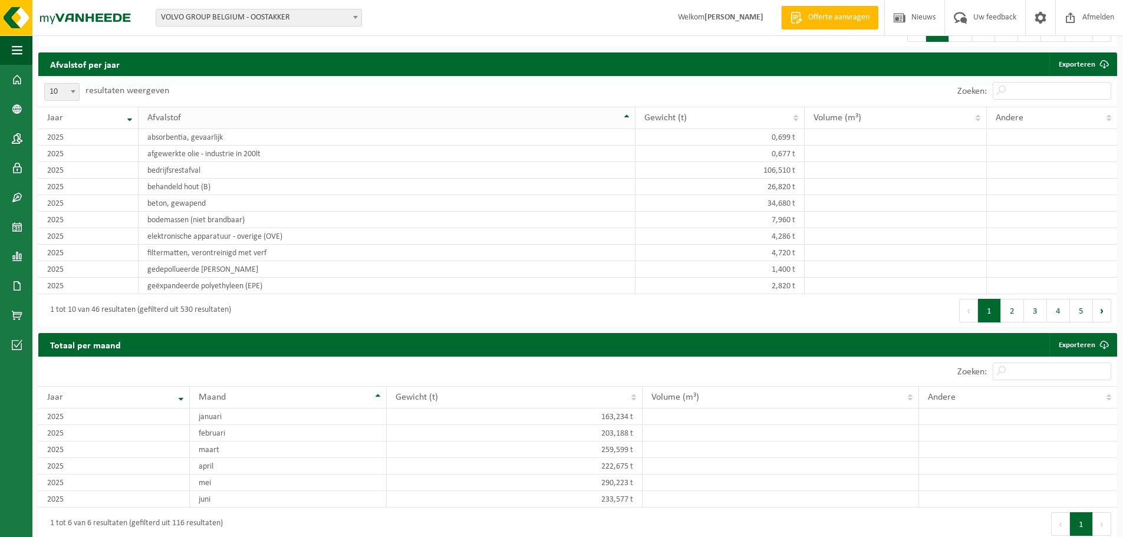
scroll to position [1069, 0]
